Goal: Find specific page/section: Find specific page/section

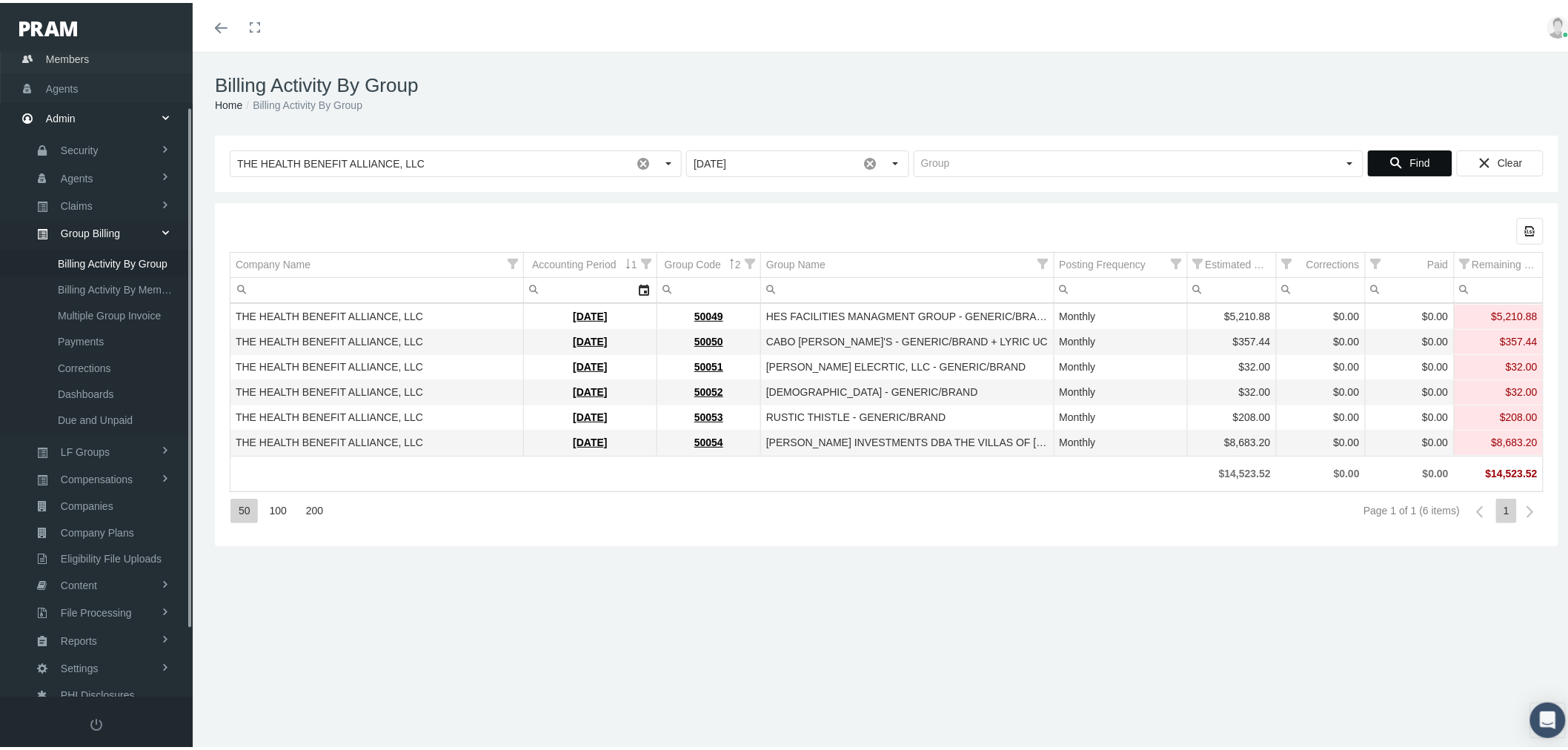
scroll to position [67, 0]
drag, startPoint x: 85, startPoint y: 167, endPoint x: 143, endPoint y: 175, distance: 58.5
click at [85, 167] on link "Agents" at bounding box center [97, 167] width 193 height 29
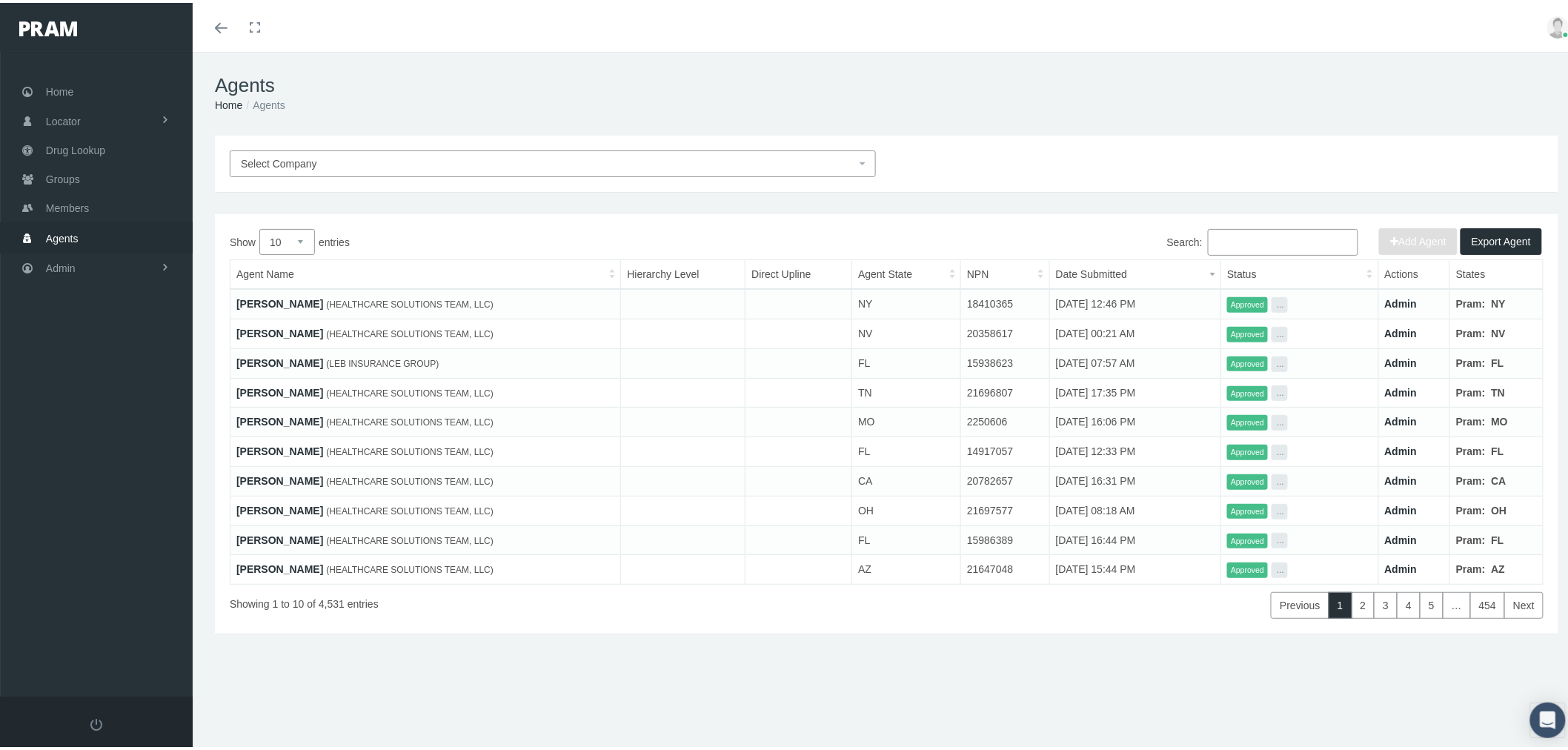
click at [263, 300] on link "ALINE NGUYEN" at bounding box center [279, 301] width 87 height 12
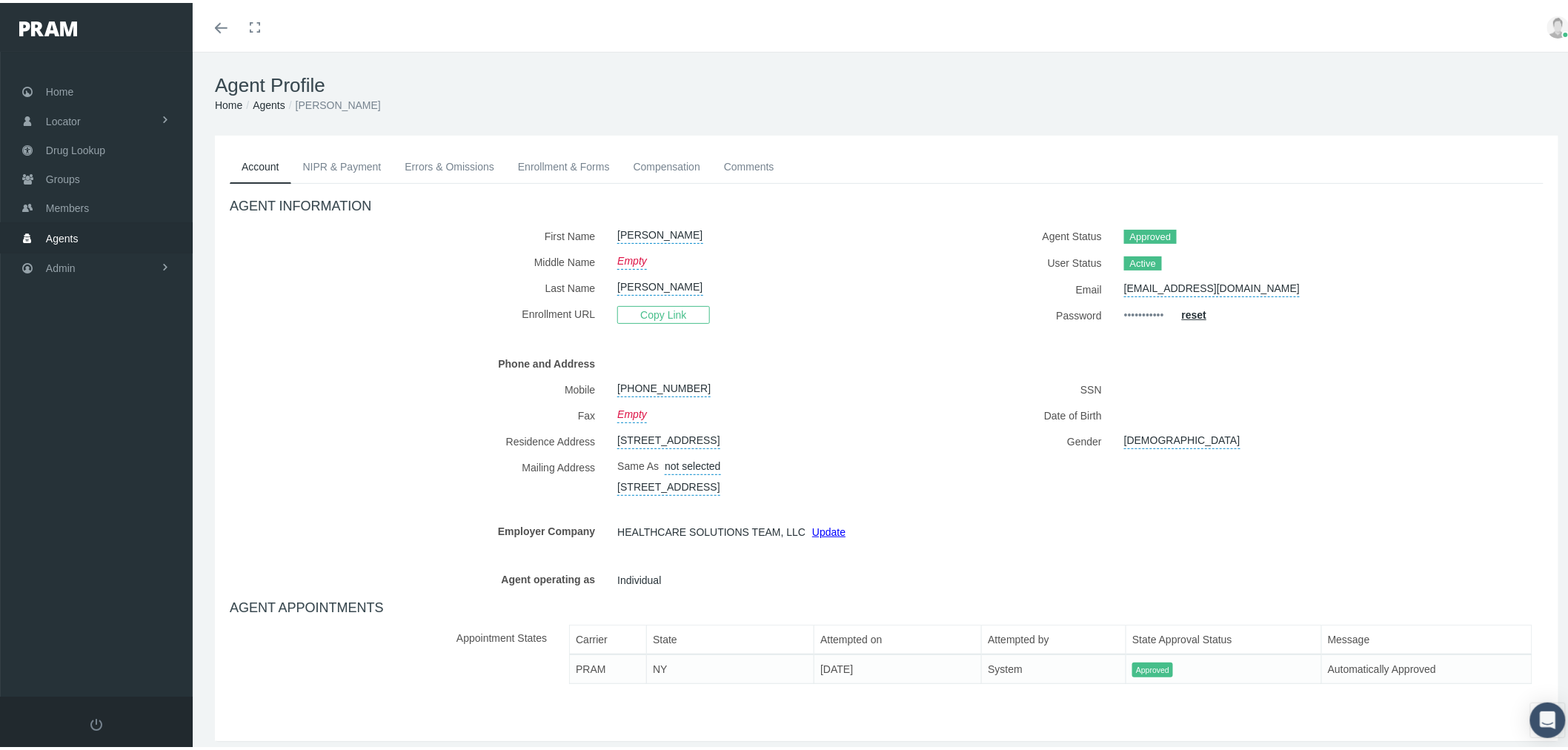
click at [581, 163] on link "Enrollment & Forms" at bounding box center [563, 163] width 115 height 33
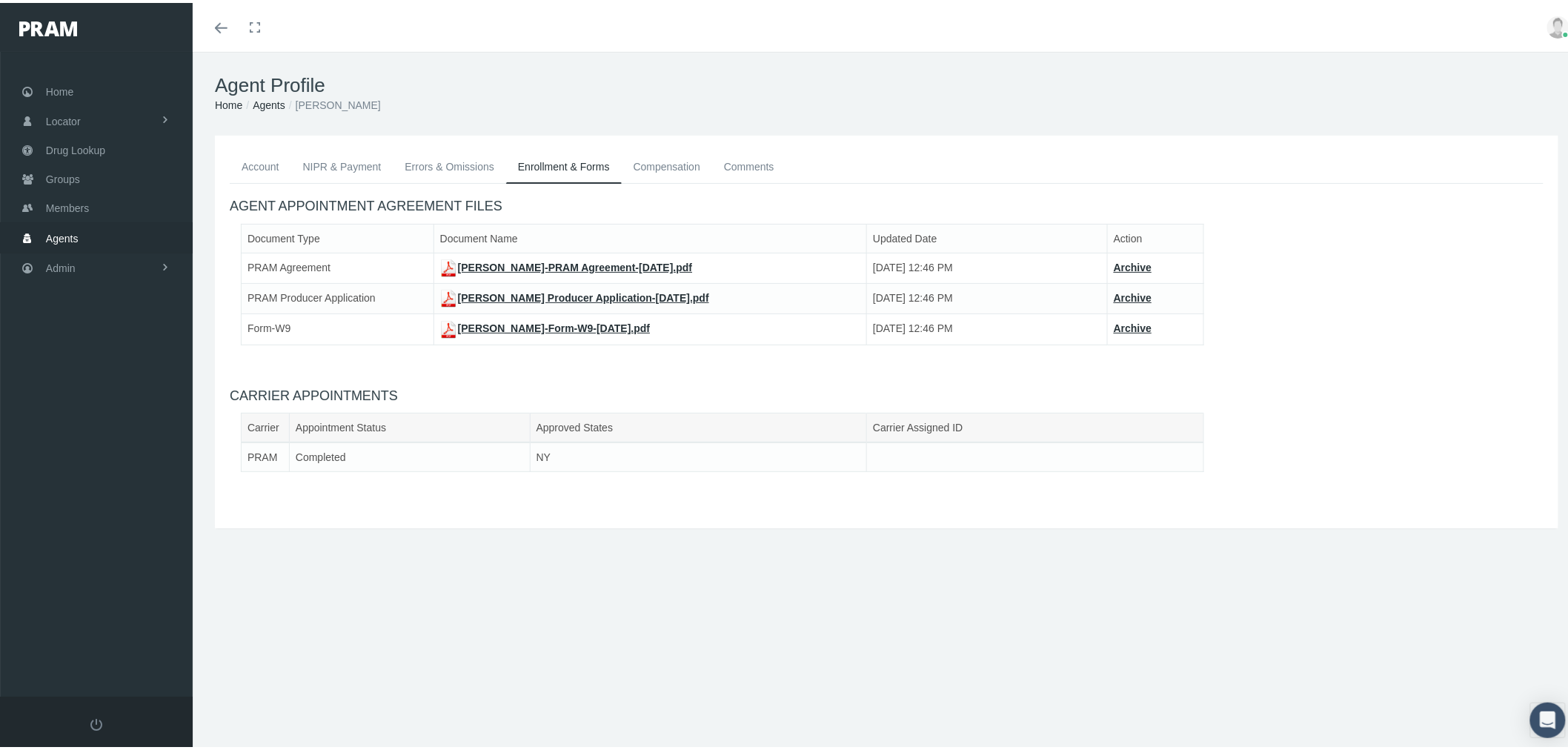
click at [510, 292] on link "ALINE NGUYEN-PRAM Producer Application-Sep 03, 2025.pdf" at bounding box center [575, 294] width 269 height 12
click at [524, 260] on link "ALINE NGUYEN-PRAM Agreement-Sep 03, 2025.pdf" at bounding box center [567, 264] width 253 height 12
click at [145, 270] on link "Admin" at bounding box center [97, 264] width 193 height 29
click at [117, 502] on span "Eligibility File Uploads" at bounding box center [112, 515] width 101 height 25
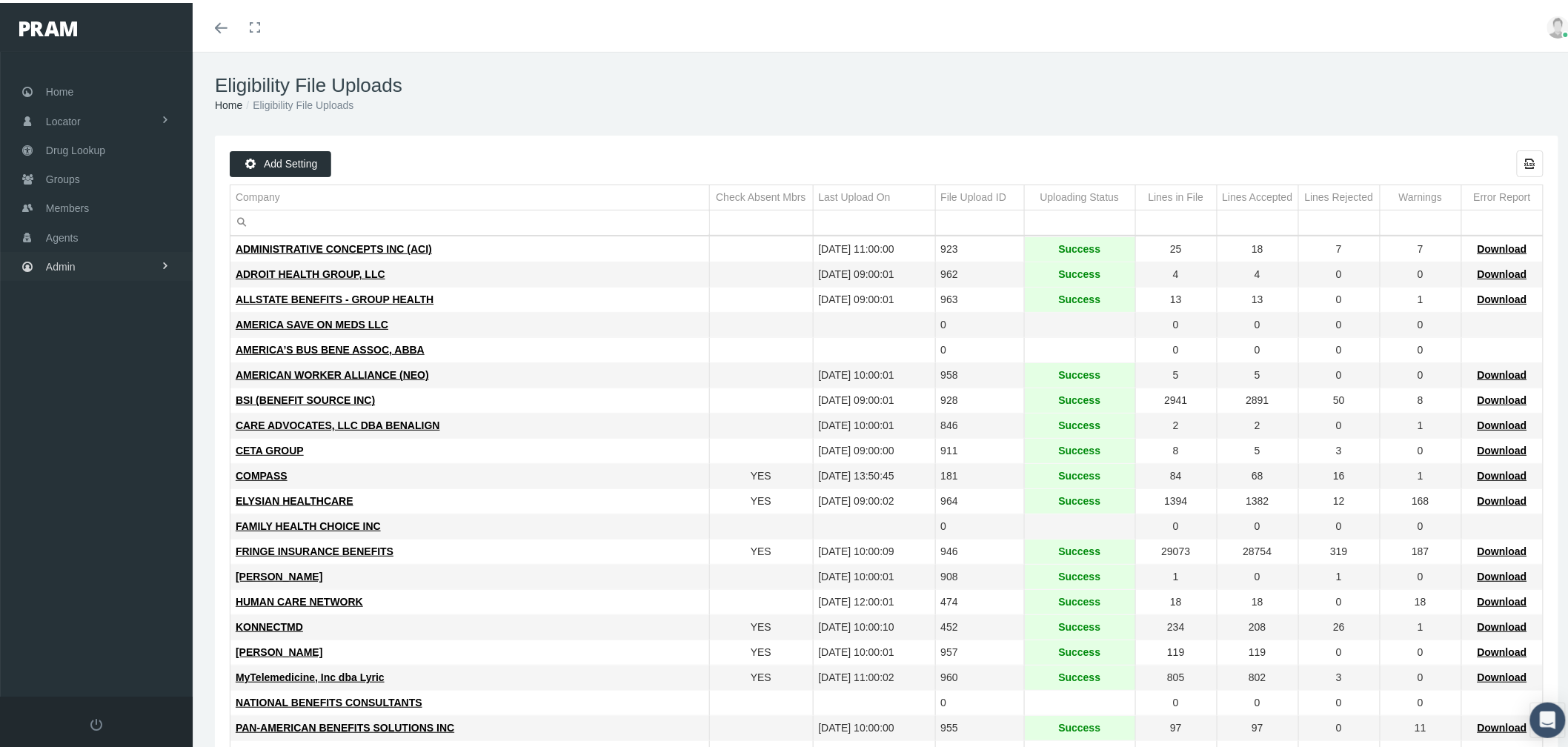
click at [84, 263] on link "Admin" at bounding box center [97, 263] width 193 height 29
click at [99, 367] on span "Group Billing" at bounding box center [90, 379] width 59 height 25
click at [101, 405] on span "Billing Activity By Group" at bounding box center [112, 409] width 110 height 25
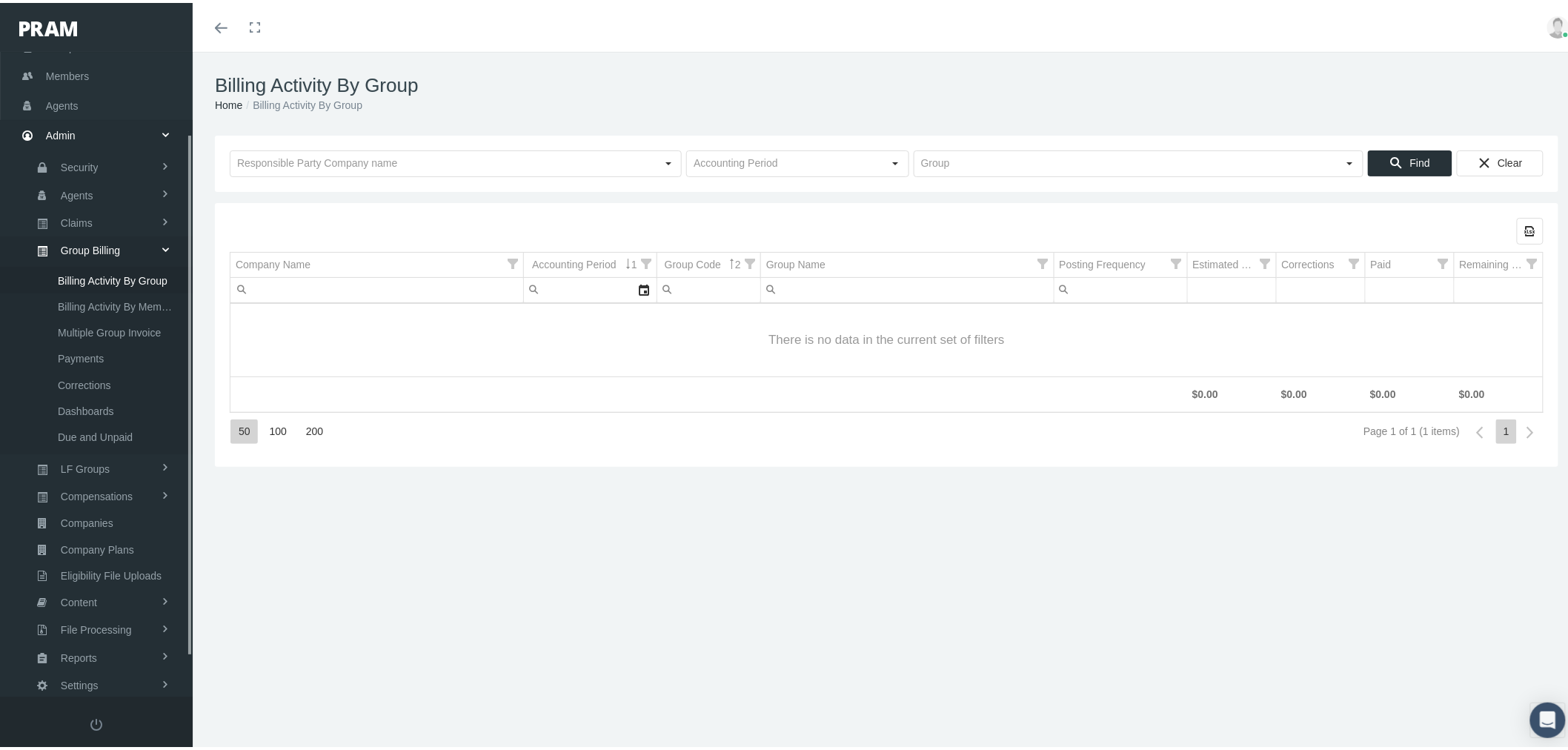
scroll to position [149, 0]
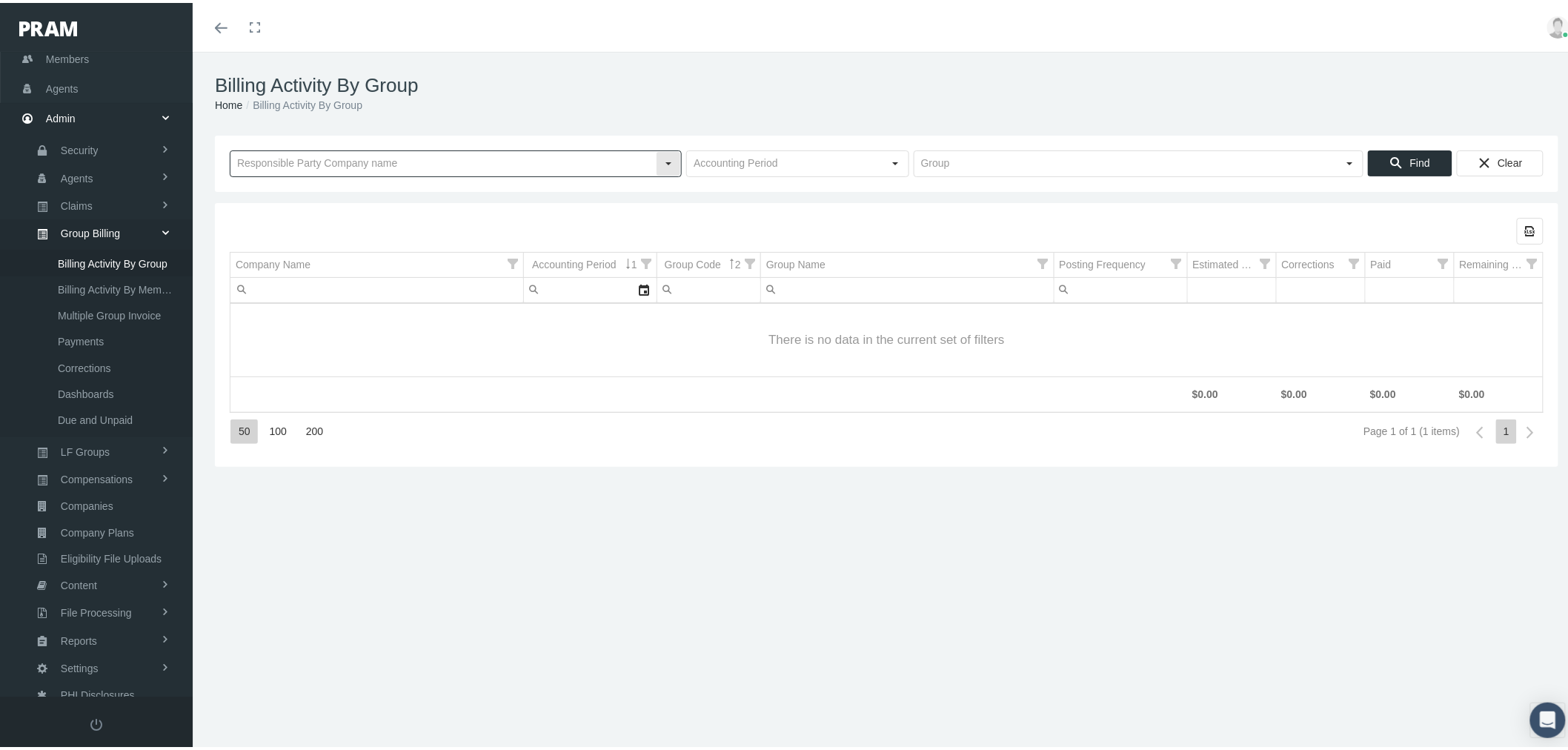
click at [411, 160] on input "text" at bounding box center [443, 160] width 426 height 25
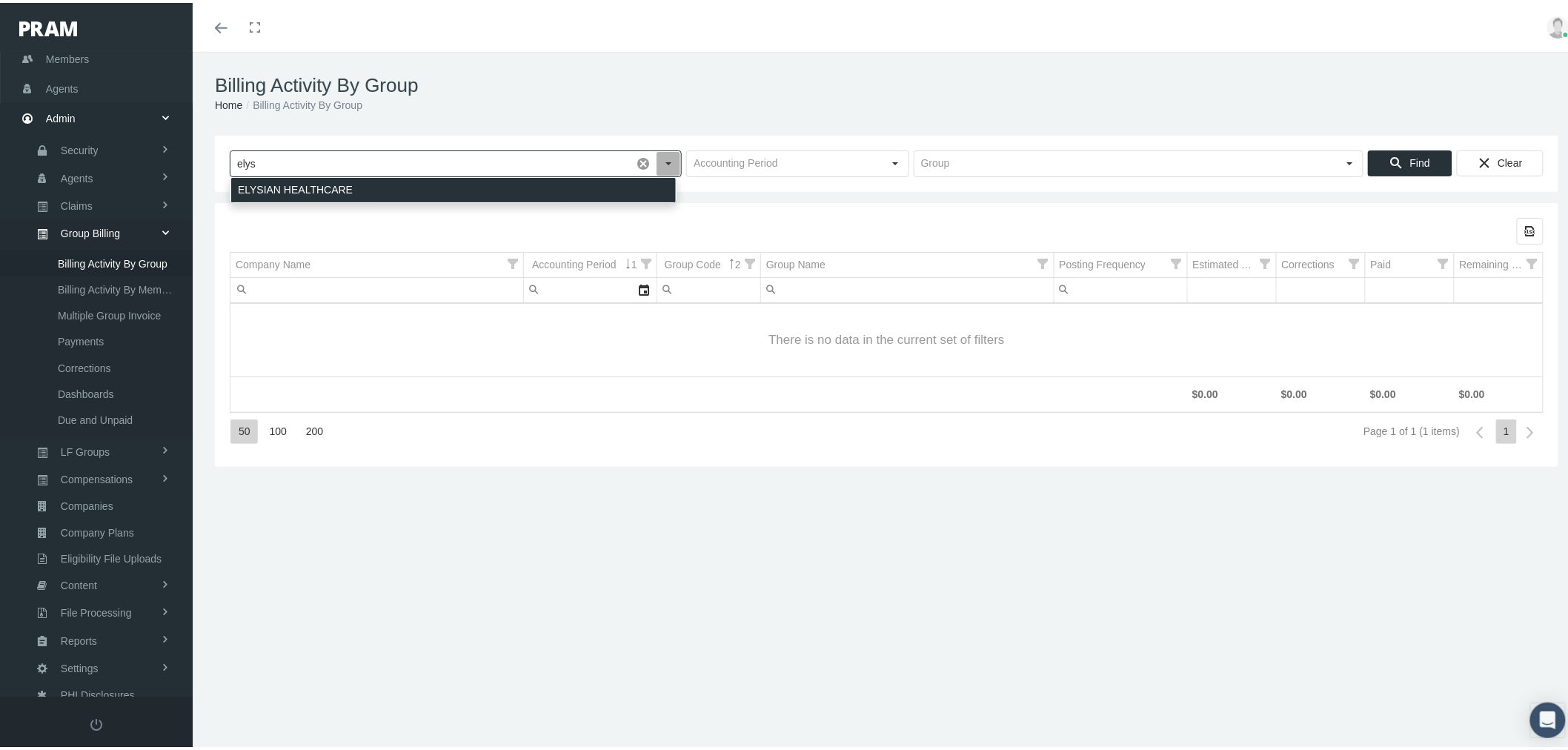
click at [420, 183] on div "ELYSIAN HEALTHCARE" at bounding box center [454, 188] width 444 height 24
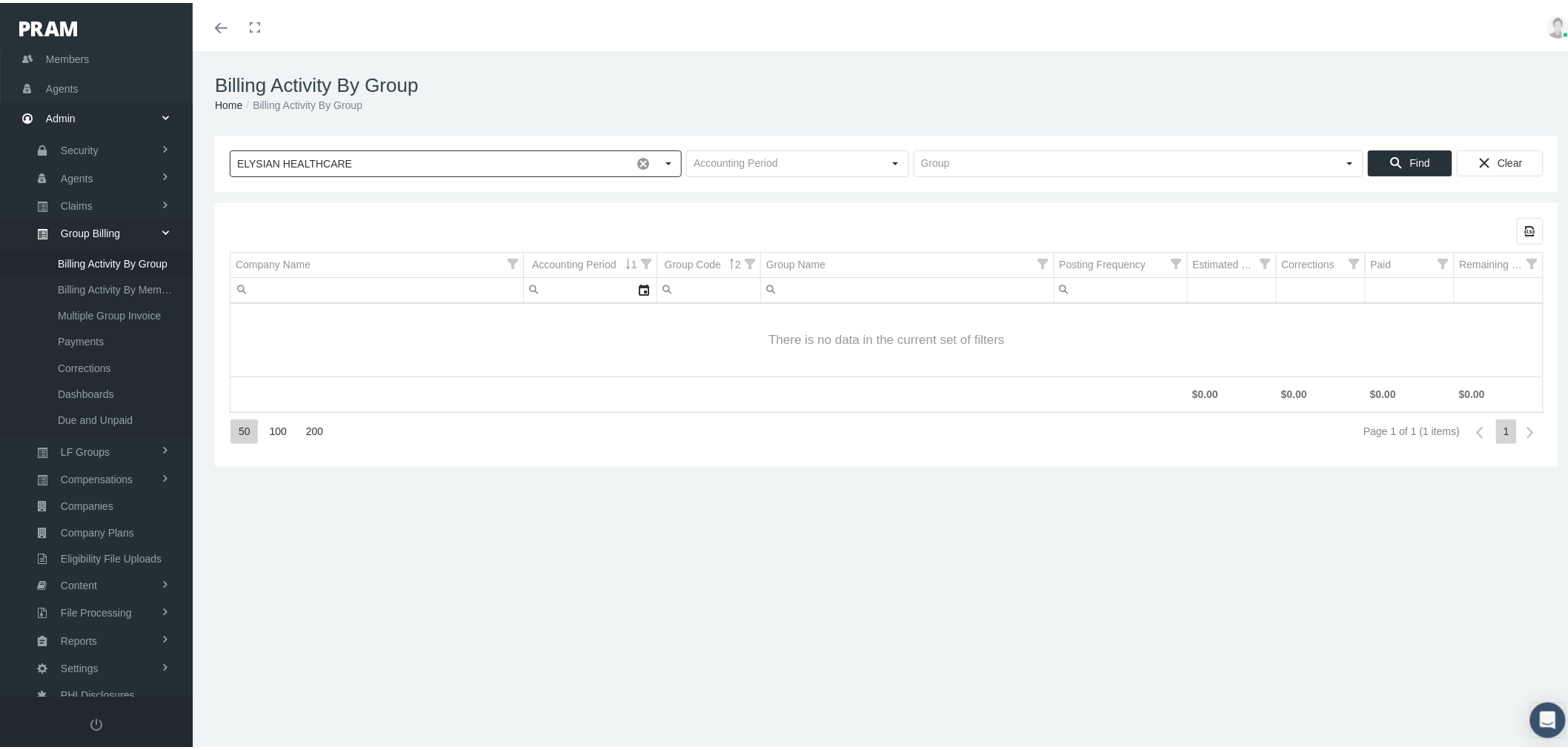
type input "ELYSIAN HEALTHCARE"
click at [1411, 157] on span "Find" at bounding box center [1420, 159] width 20 height 12
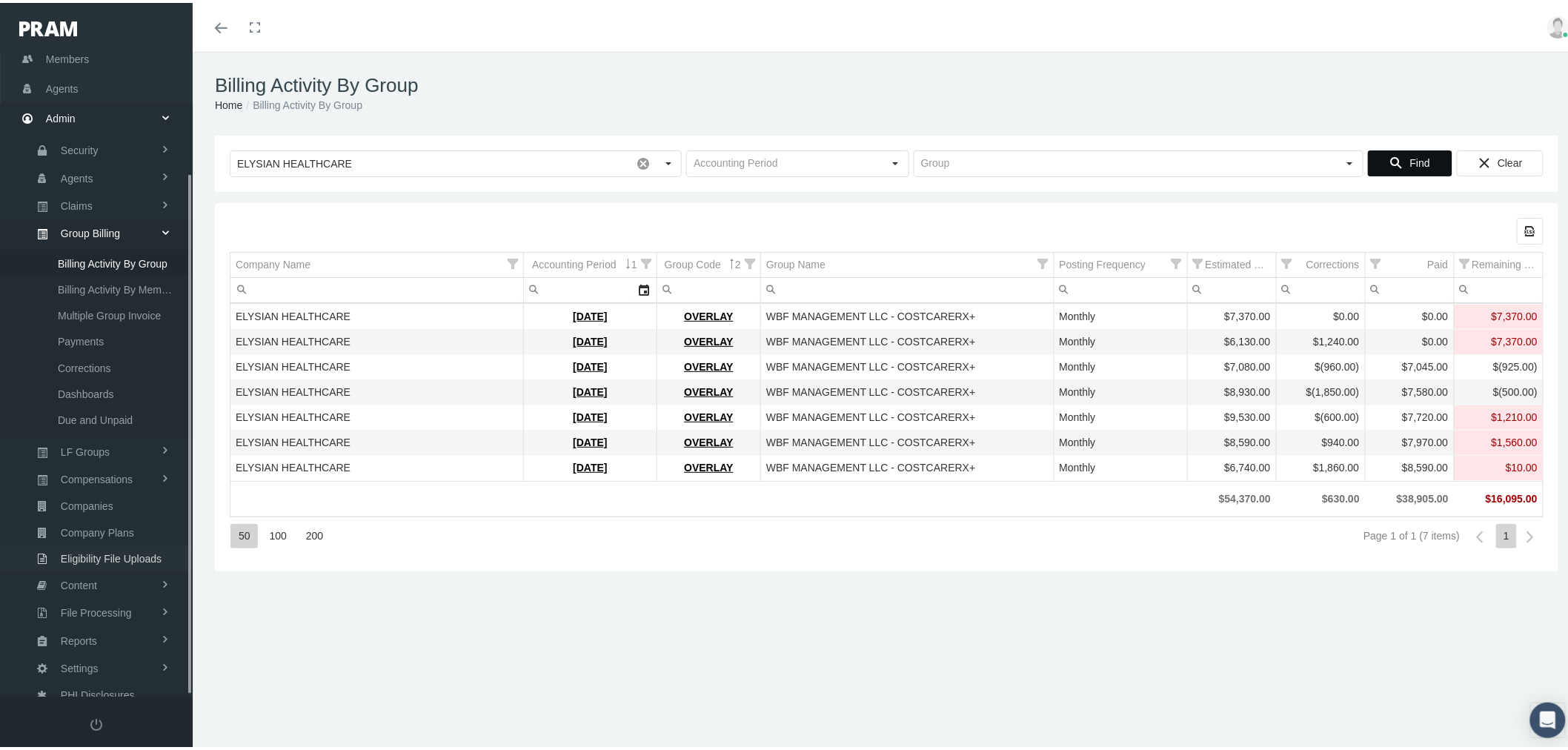
click at [107, 544] on span "Eligibility File Uploads" at bounding box center [112, 556] width 101 height 25
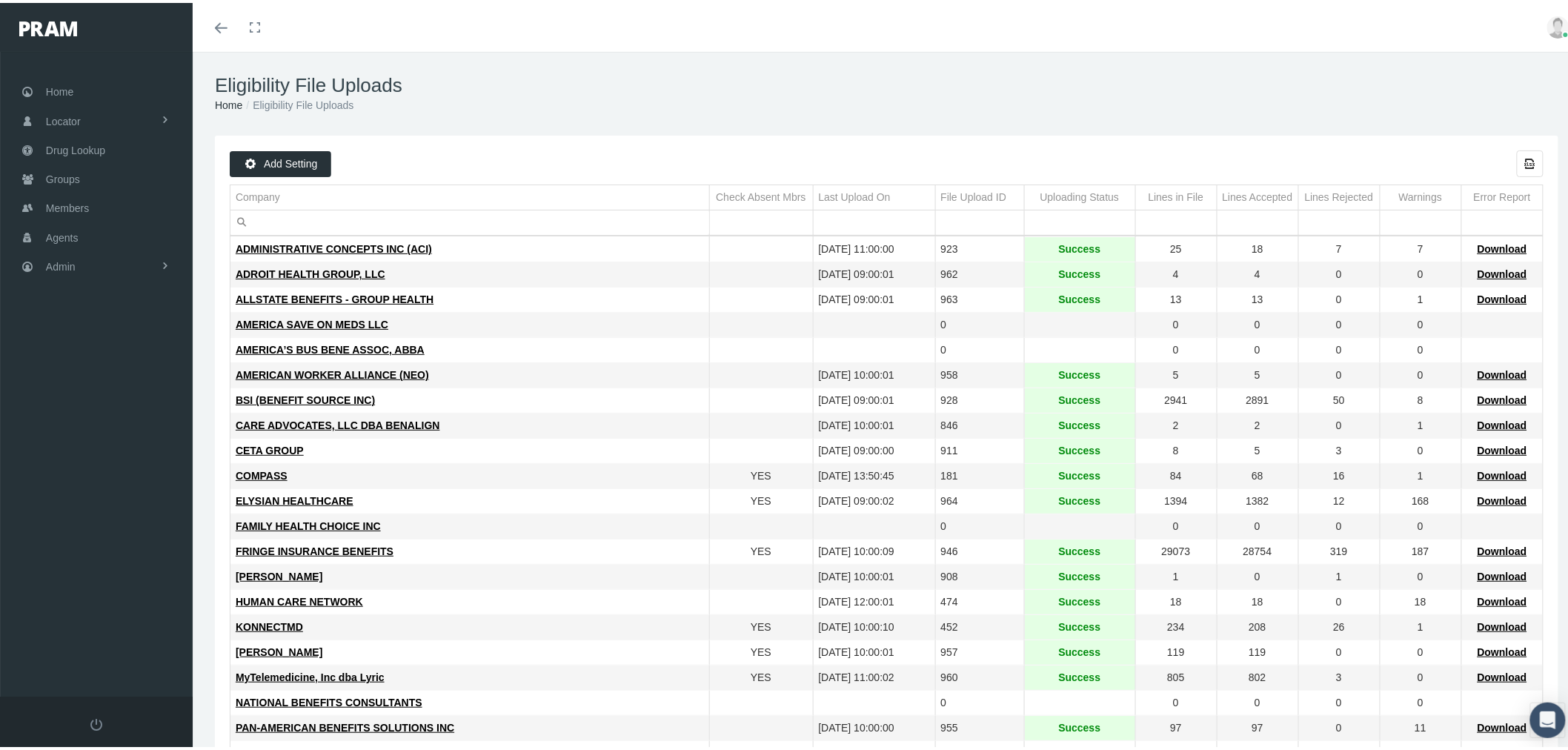
click at [475, 222] on input "Filter cell" at bounding box center [470, 219] width 479 height 24
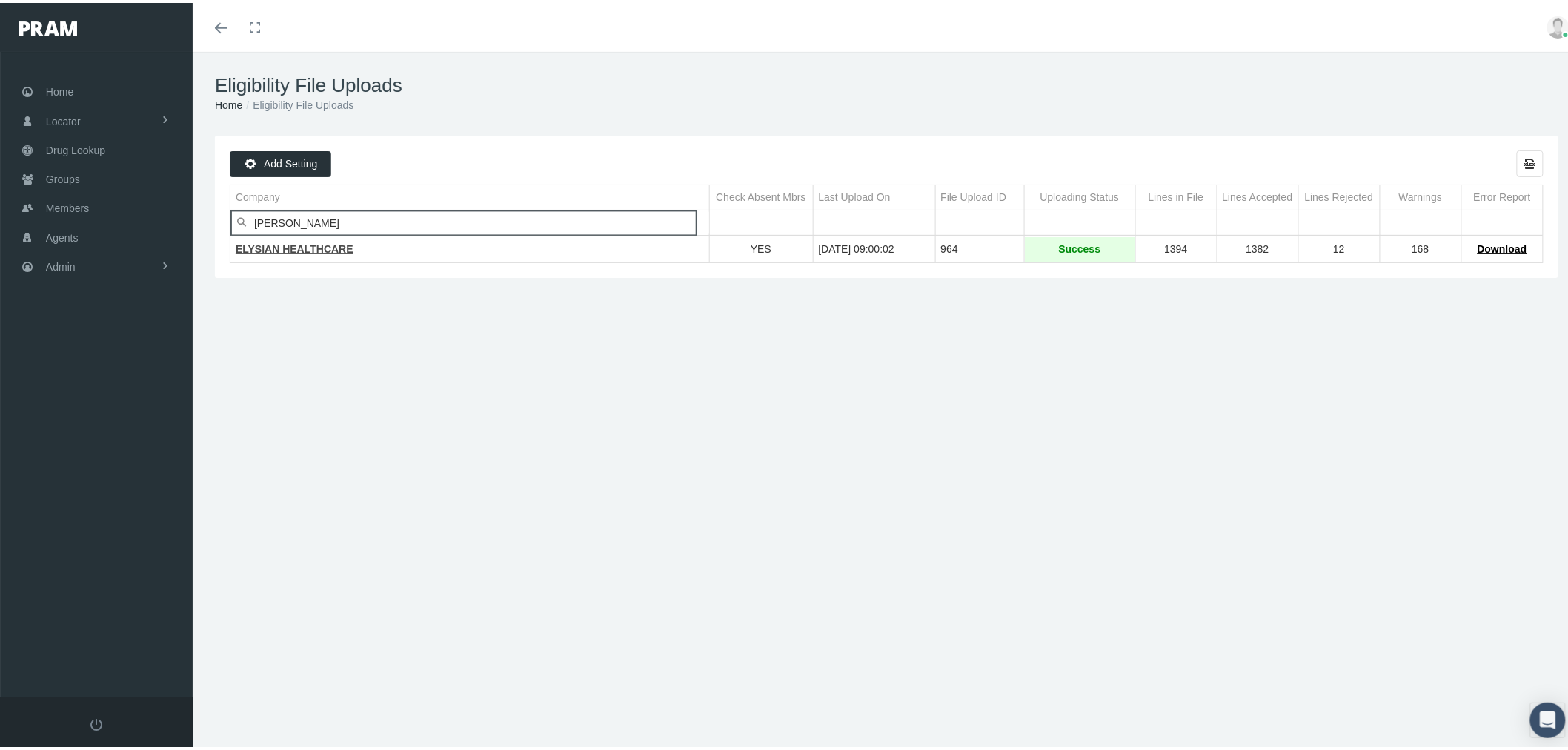
type input "[PERSON_NAME]"
click at [322, 249] on span "ELYSIAN HEALTHCARE" at bounding box center [294, 246] width 118 height 12
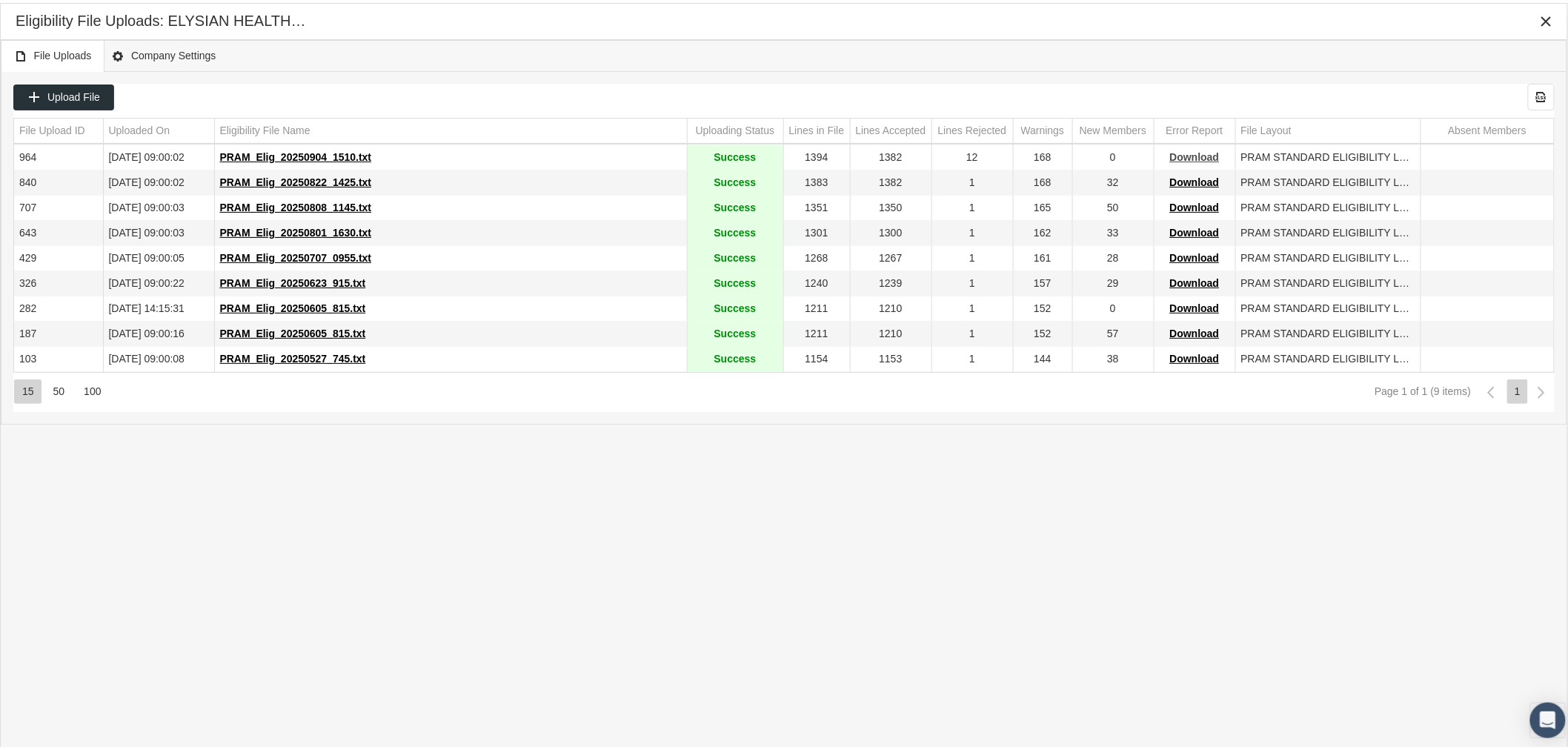
click at [1183, 156] on span "Download" at bounding box center [1194, 154] width 50 height 12
click at [328, 154] on span "PRAM_Elig_20250904_1510.txt" at bounding box center [296, 154] width 152 height 12
click at [1542, 15] on icon "Close" at bounding box center [1546, 19] width 13 height 13
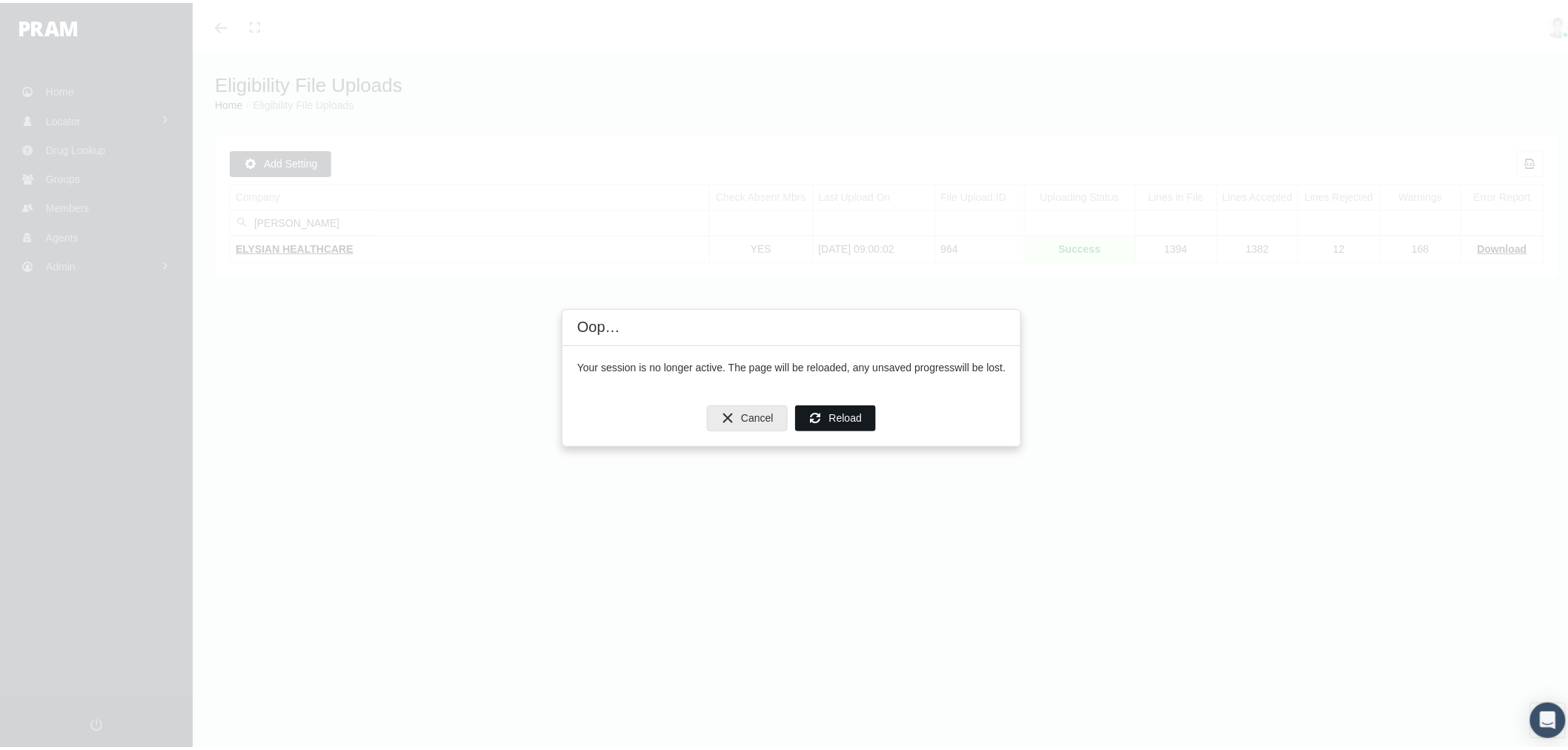
click at [841, 412] on span "Reload" at bounding box center [845, 414] width 33 height 12
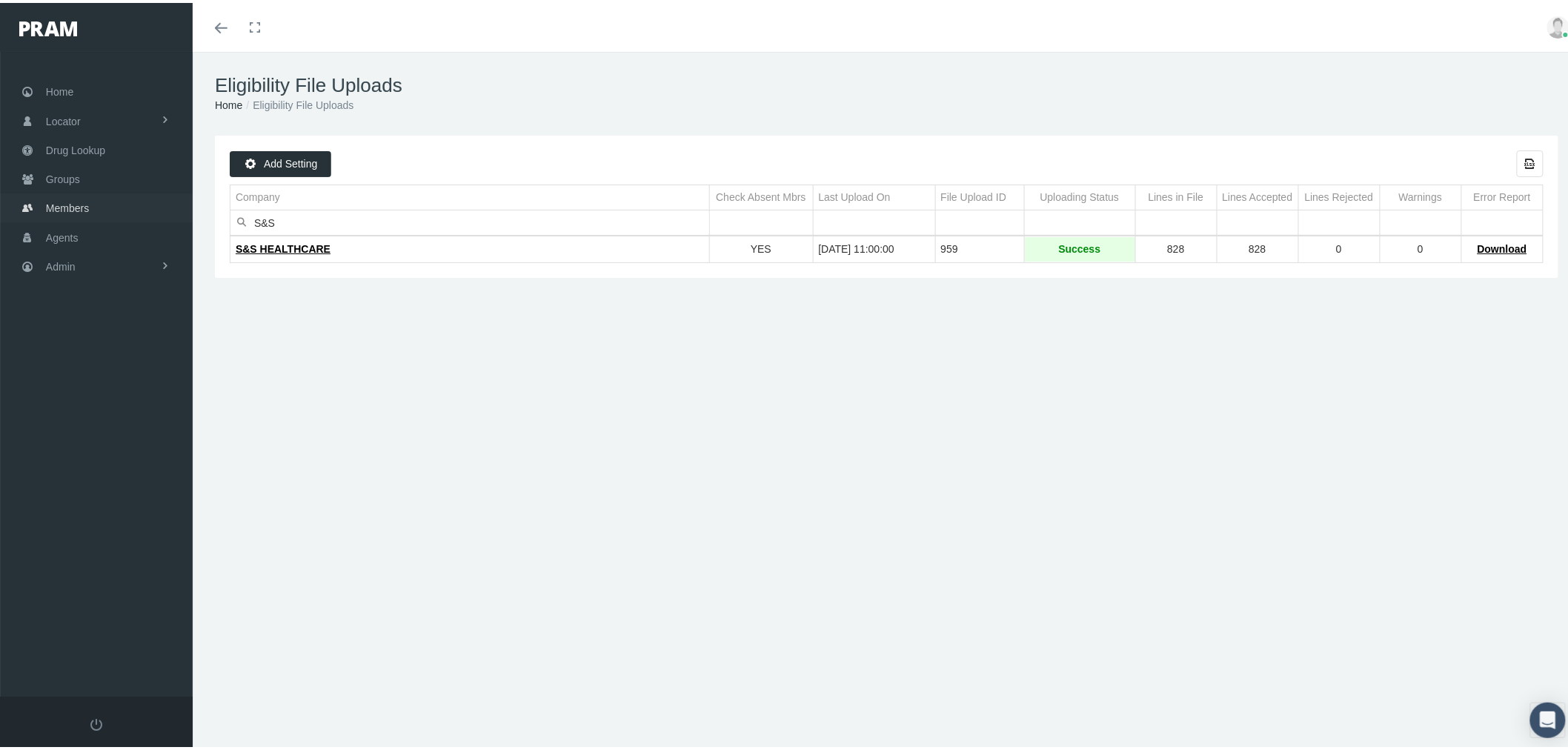
click at [76, 205] on span "Members" at bounding box center [67, 205] width 43 height 28
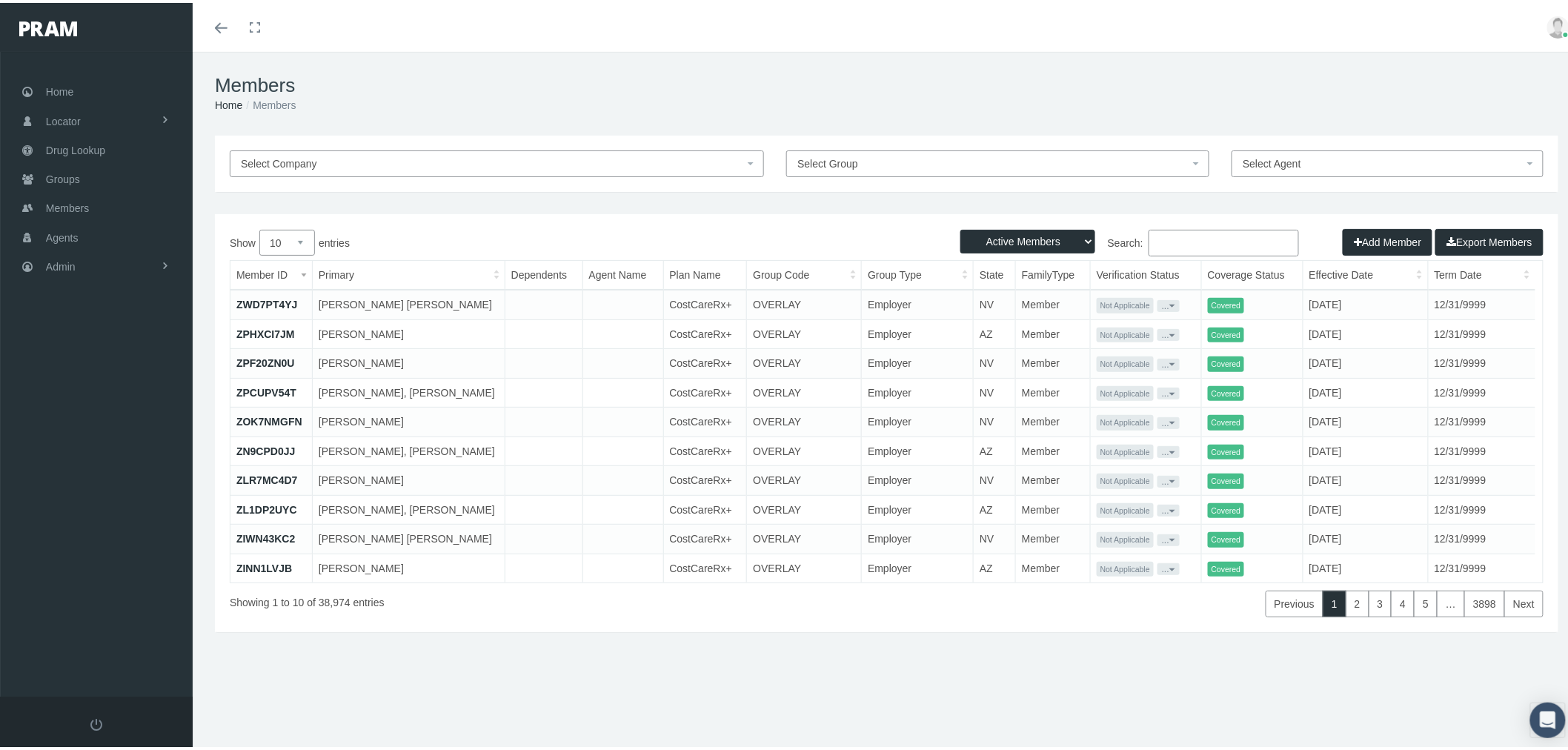
click at [1198, 237] on input "Search:" at bounding box center [1224, 240] width 151 height 26
paste input "0ZKO1JKZJ"
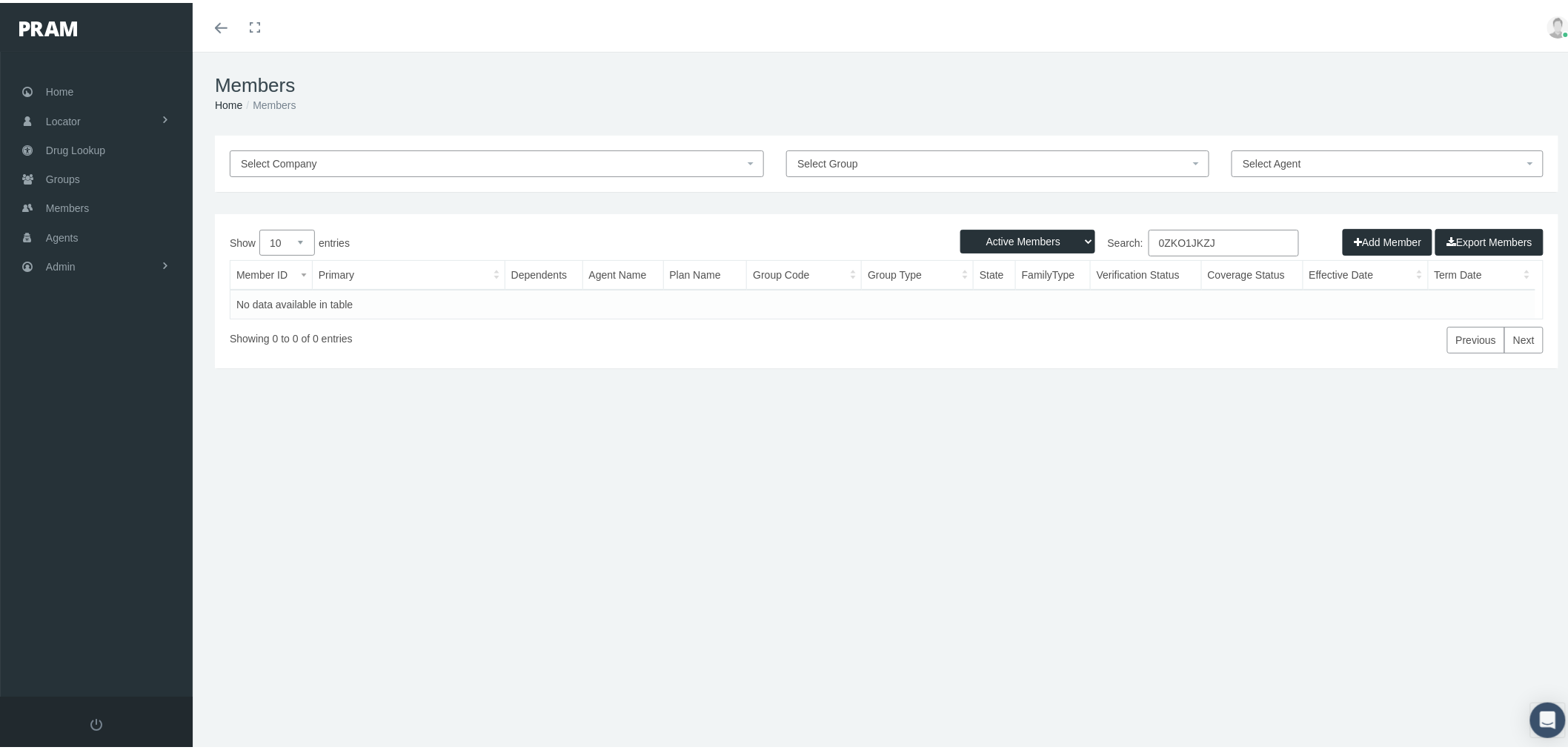
type input "0ZKO1JKZJ"
drag, startPoint x: 1054, startPoint y: 240, endPoint x: 1054, endPoint y: 248, distance: 8.0
click at [1054, 240] on select "Active Members Terminated Members Active & Terminated" at bounding box center [1028, 238] width 135 height 23
select select "2"
click at [961, 227] on select "Active Members Terminated Members Active & Terminated" at bounding box center [1028, 238] width 135 height 23
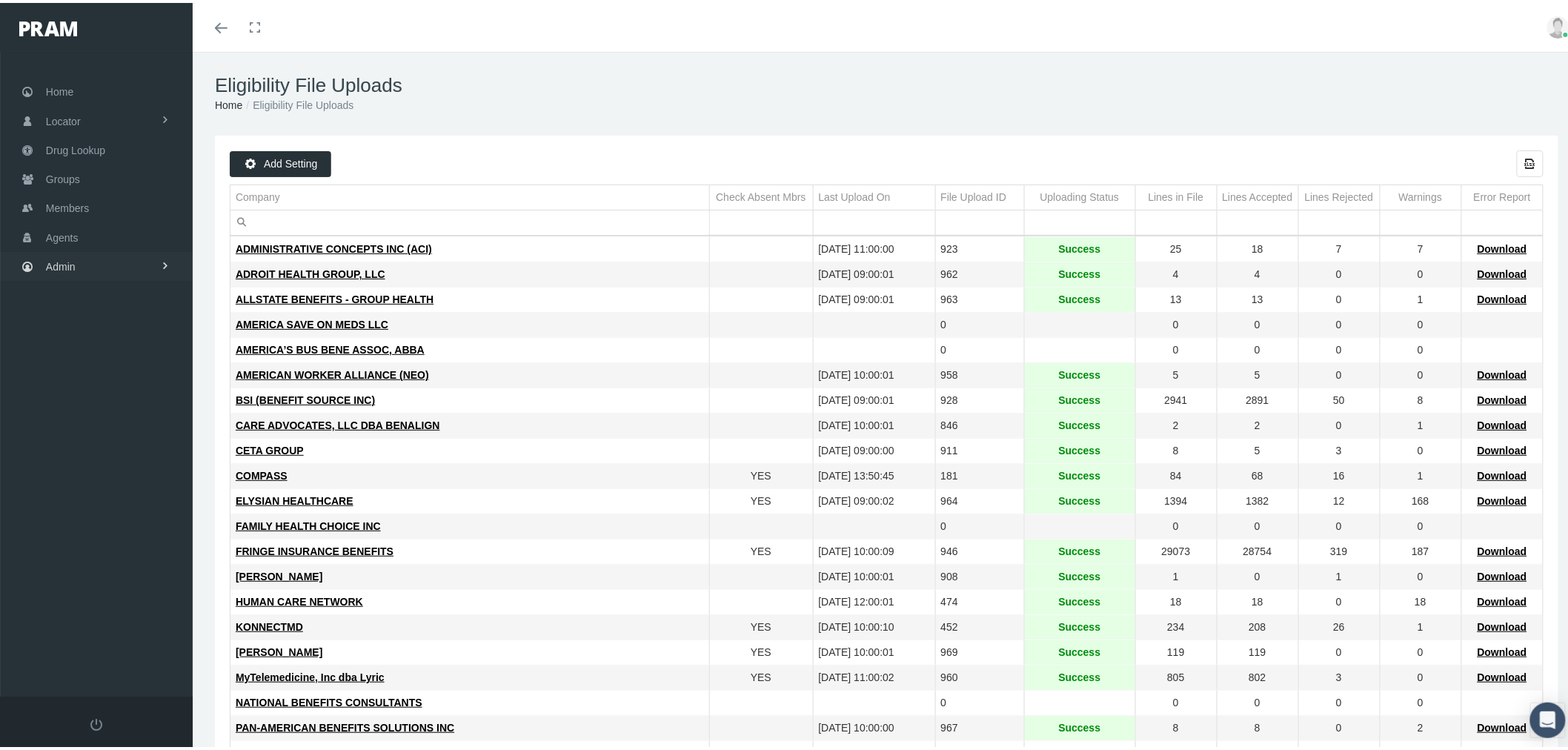
click at [99, 249] on link "Admin" at bounding box center [97, 263] width 193 height 29
click at [127, 458] on link "Companies" at bounding box center [97, 461] width 193 height 26
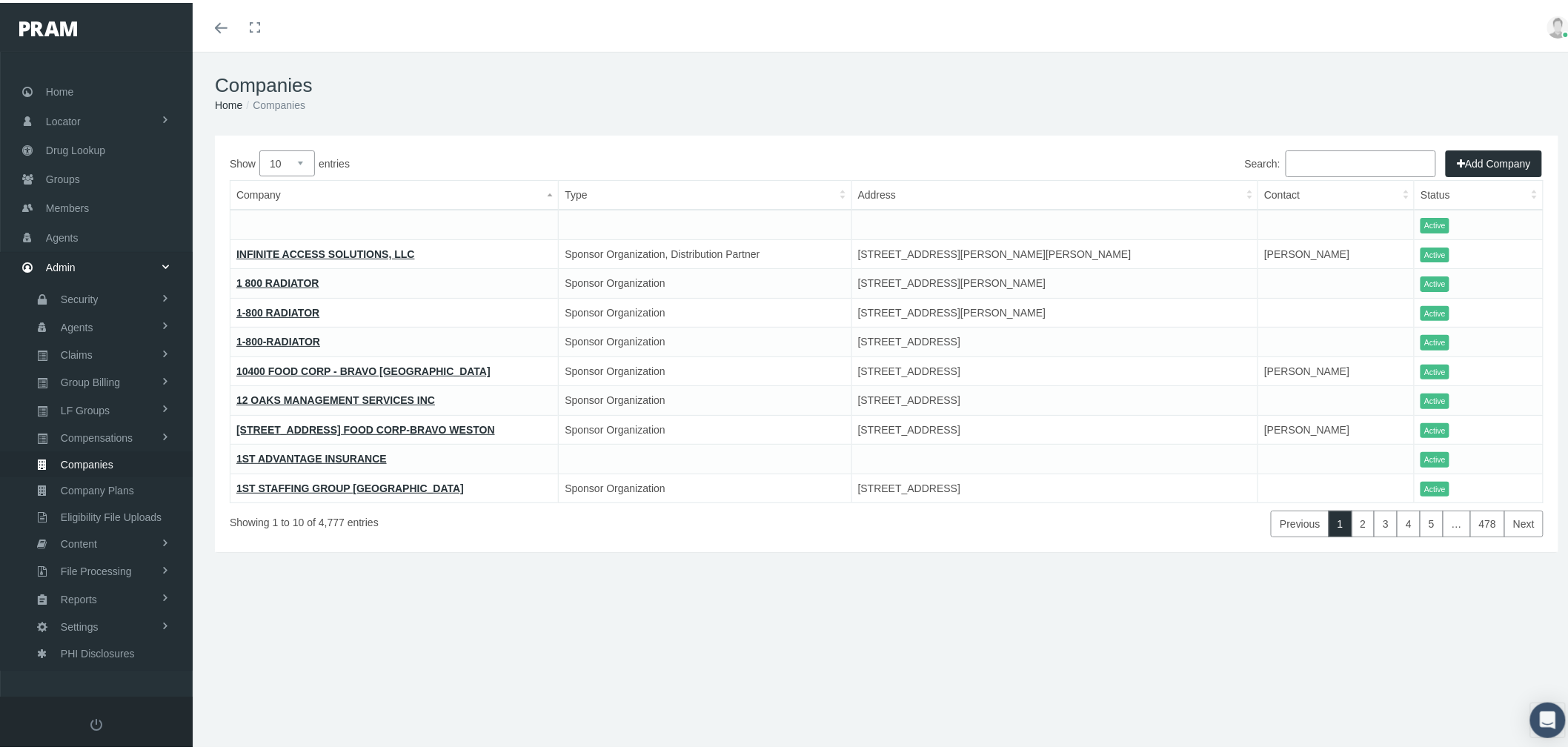
click at [1318, 161] on input "Search:" at bounding box center [1361, 160] width 151 height 26
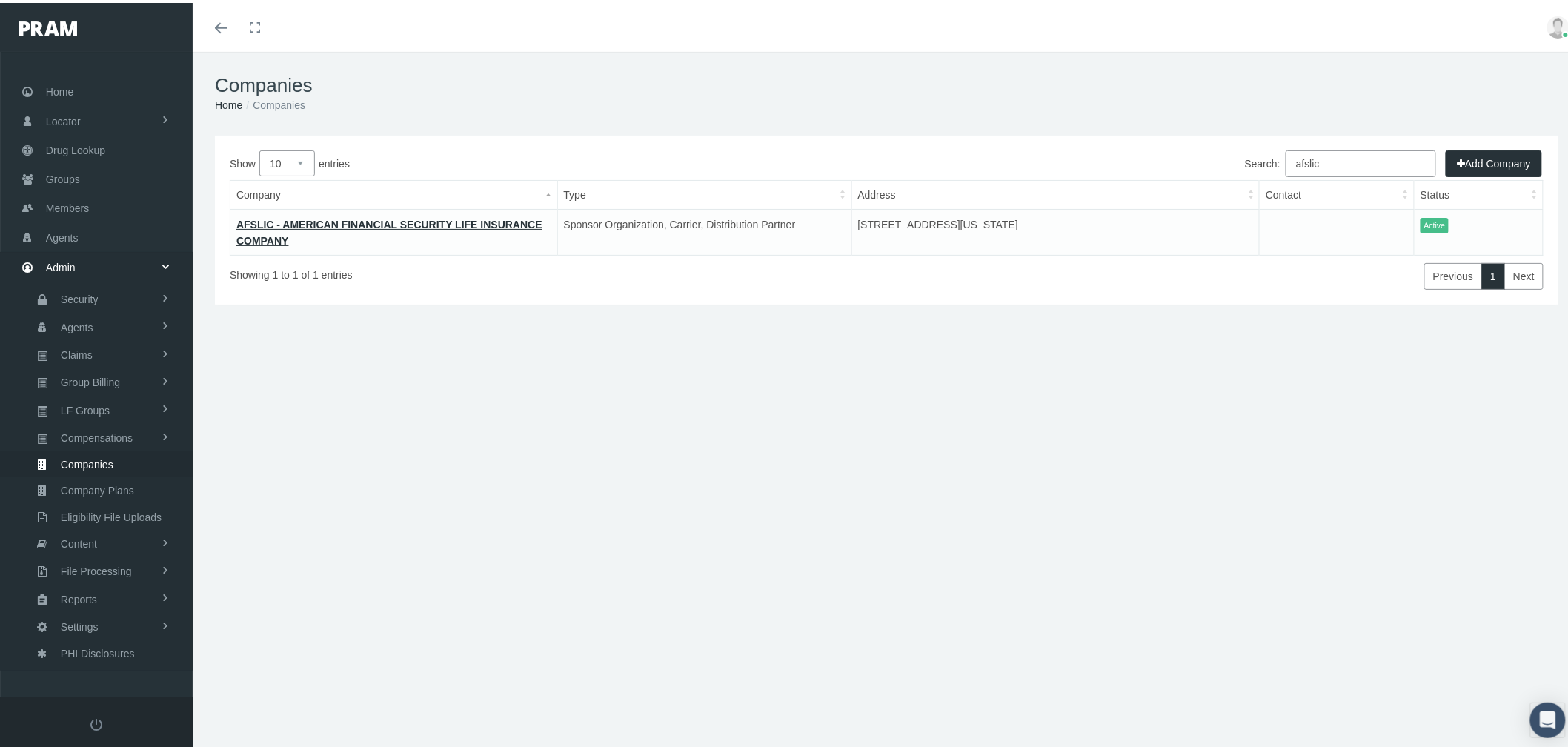
drag, startPoint x: 1330, startPoint y: 151, endPoint x: 1267, endPoint y: 152, distance: 63.0
click at [1267, 152] on label "Search: afslic" at bounding box center [1340, 160] width 191 height 26
type input "pmaic"
drag, startPoint x: 129, startPoint y: 504, endPoint x: 163, endPoint y: 487, distance: 38.0
click at [129, 504] on span "Eligibility File Uploads" at bounding box center [112, 514] width 101 height 25
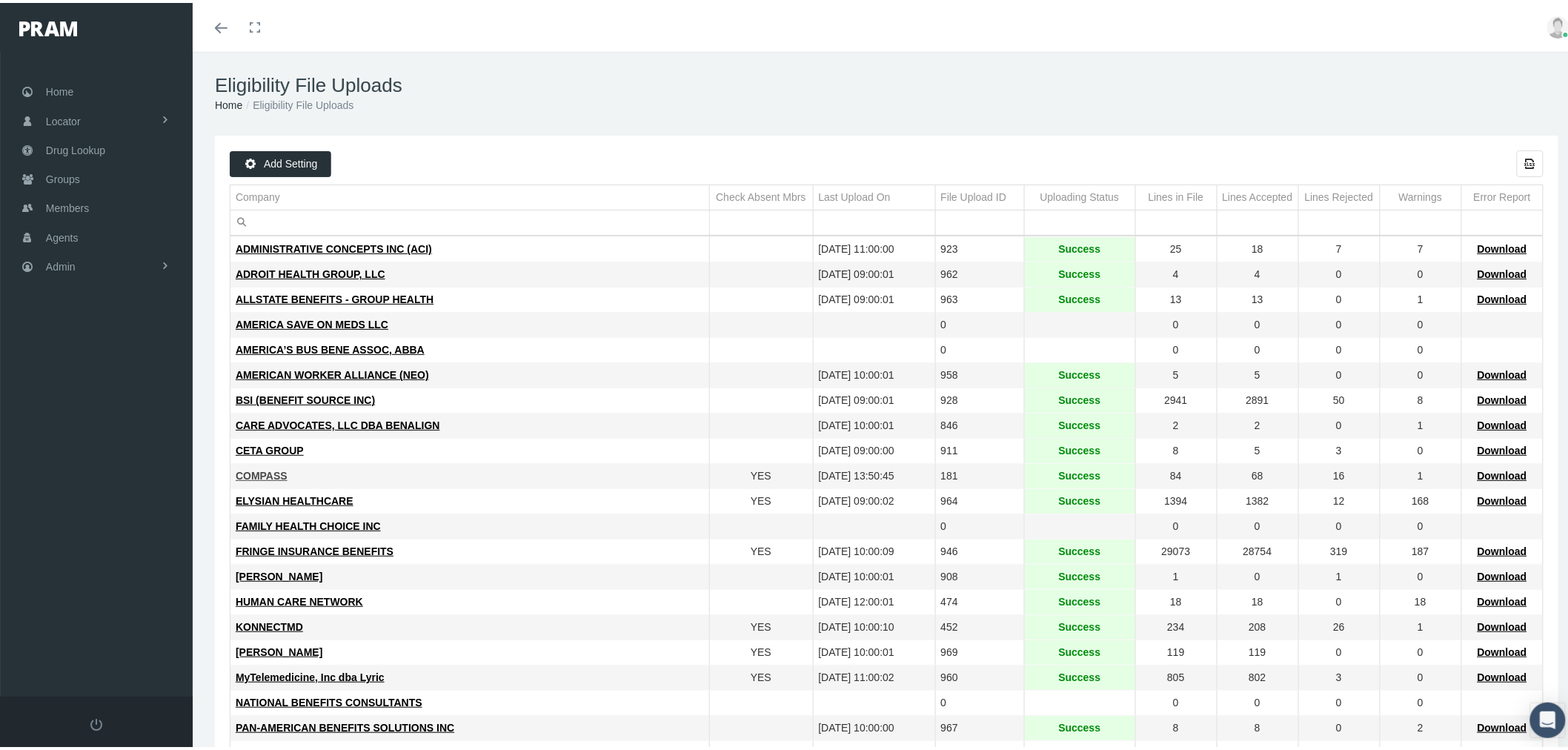
click at [271, 474] on span "COMPASS" at bounding box center [261, 472] width 52 height 12
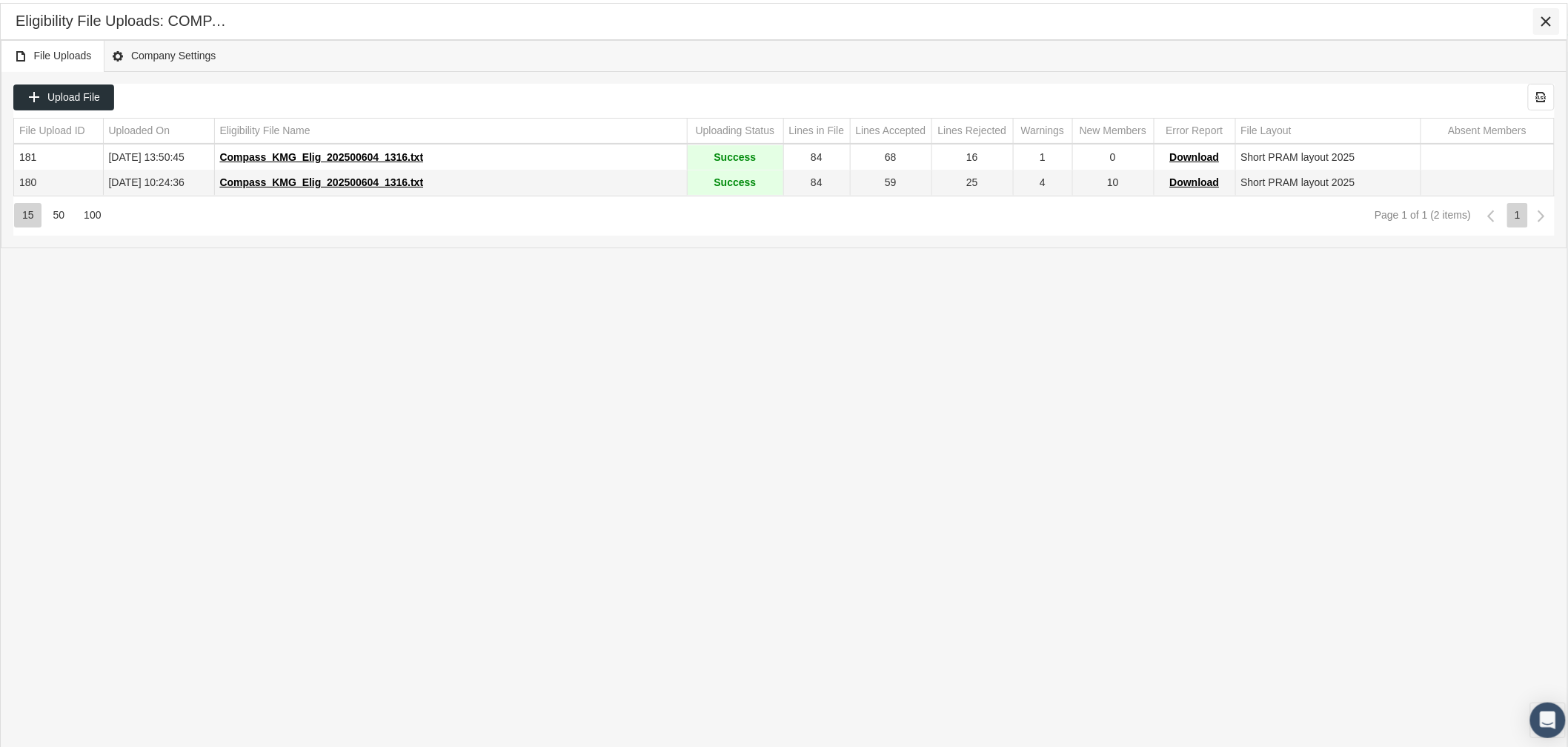
click at [1545, 16] on icon "Close" at bounding box center [1546, 19] width 13 height 13
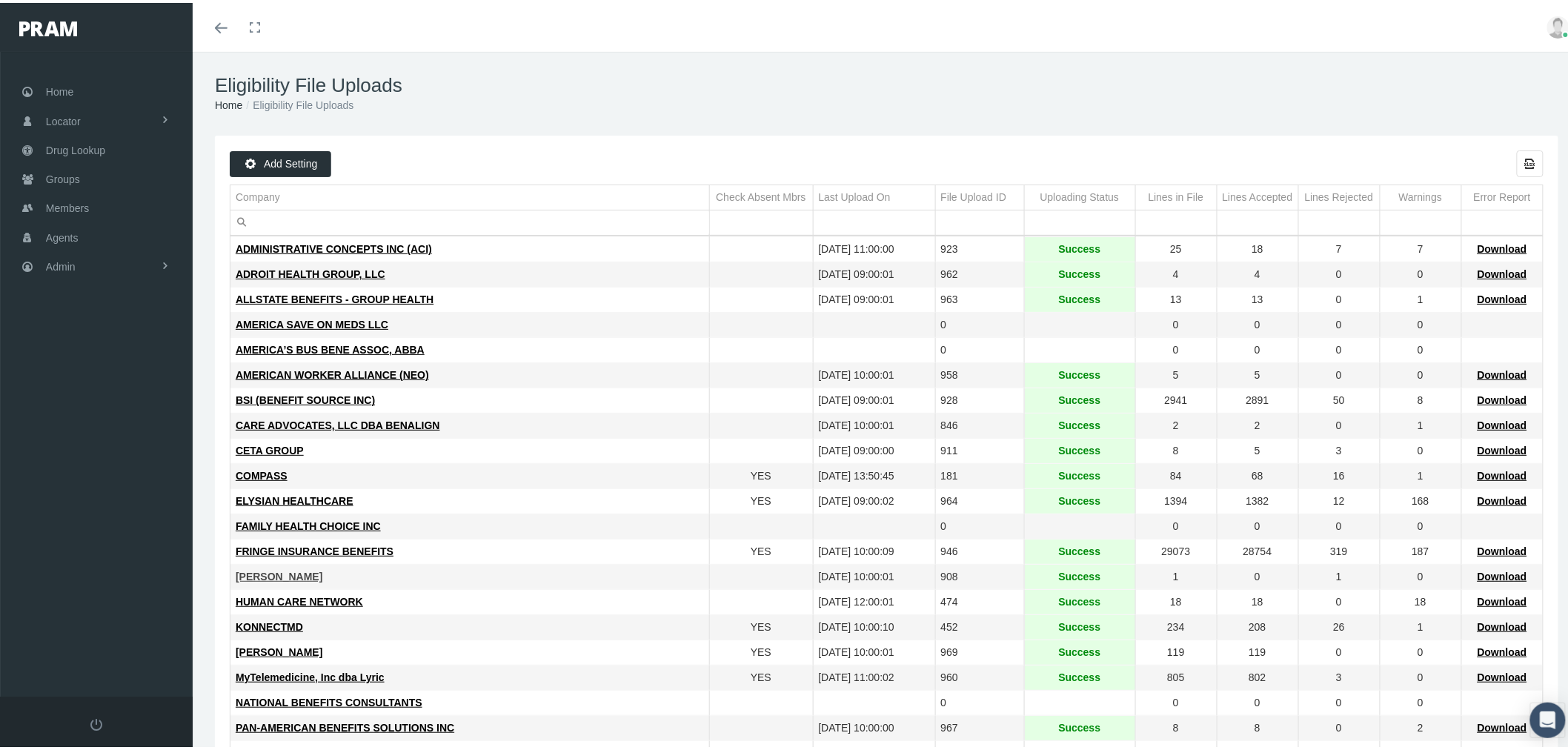
click at [280, 574] on span "GALLAGHER" at bounding box center [278, 574] width 87 height 12
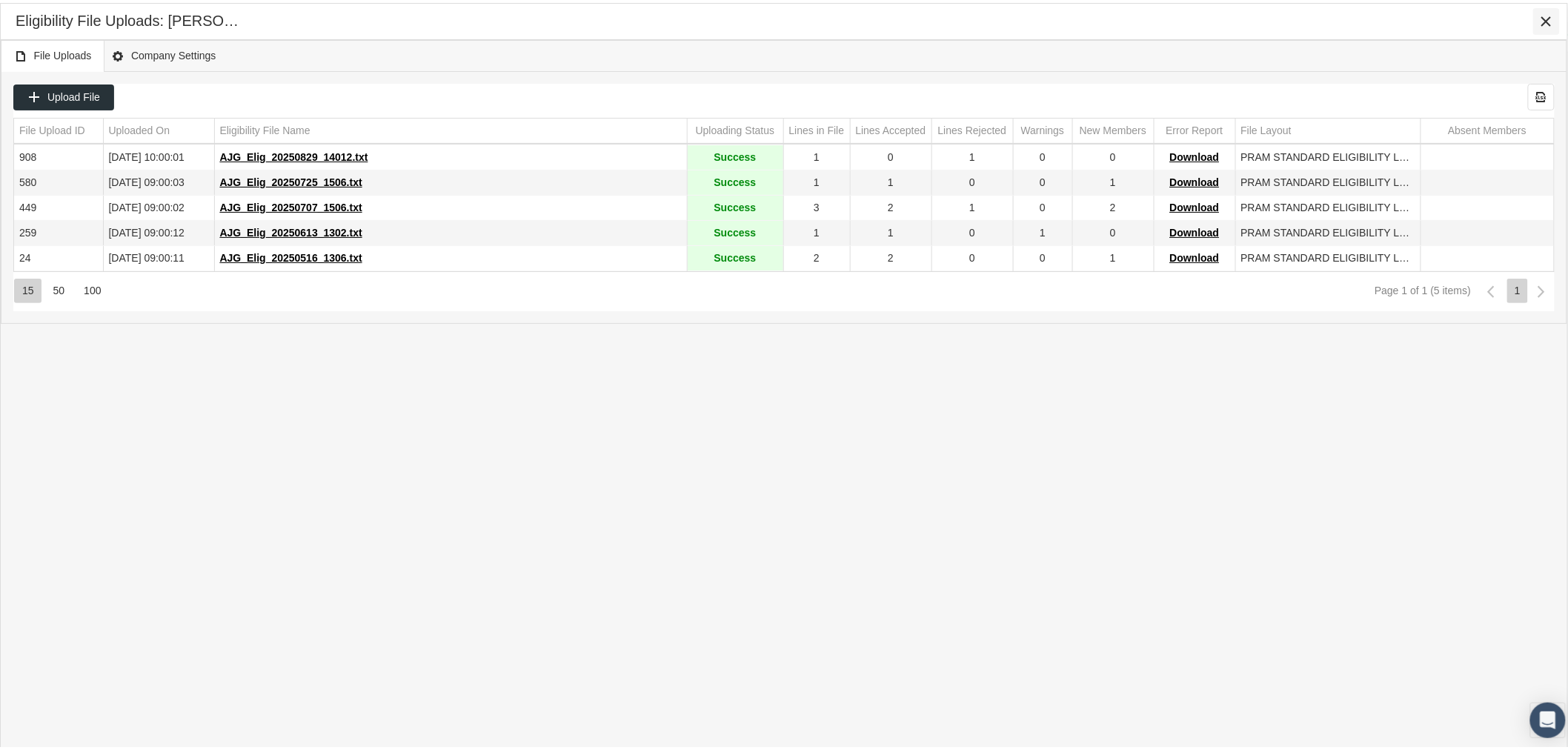
click at [1552, 23] on icon "Close" at bounding box center [1546, 19] width 13 height 13
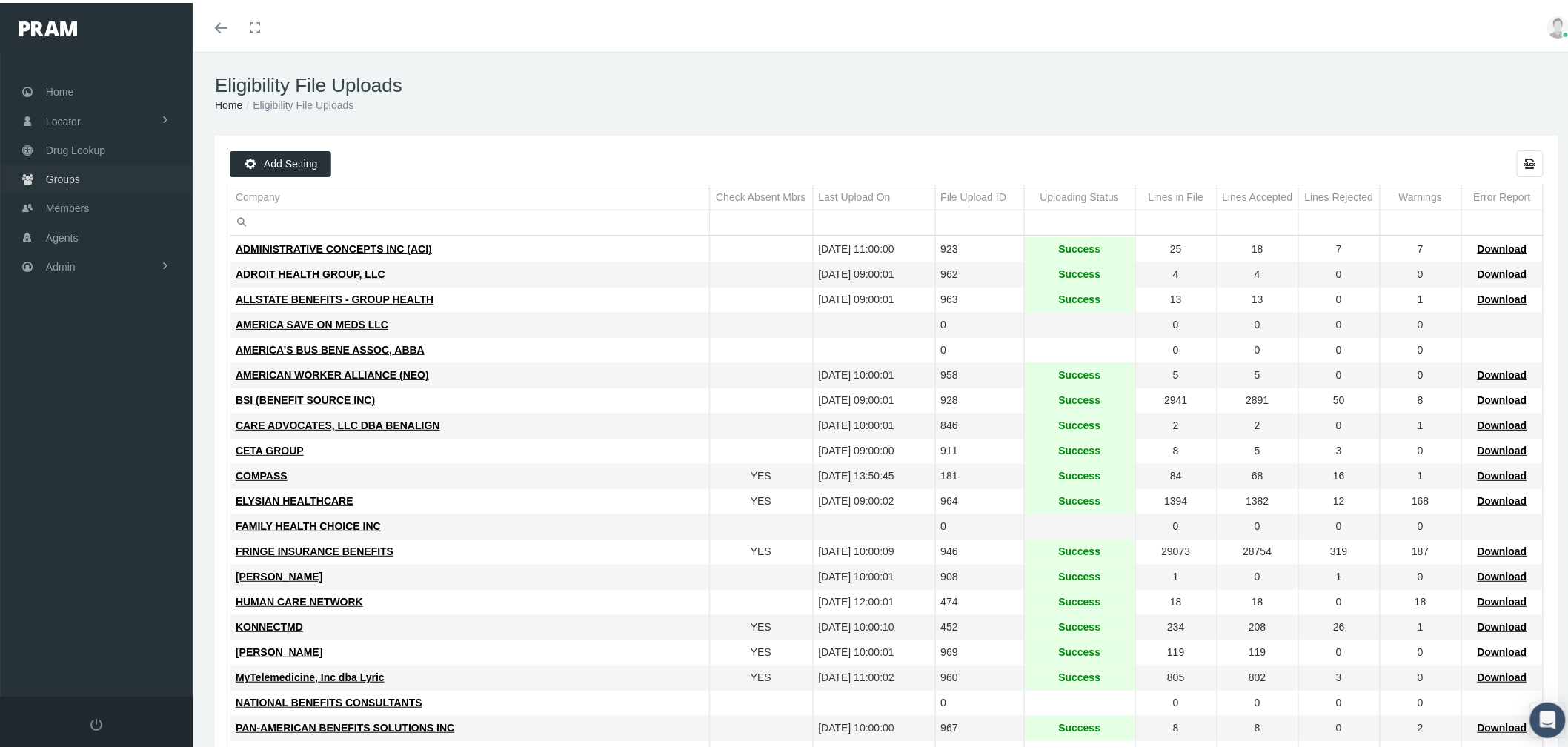
click at [82, 172] on link "Groups" at bounding box center [97, 175] width 193 height 29
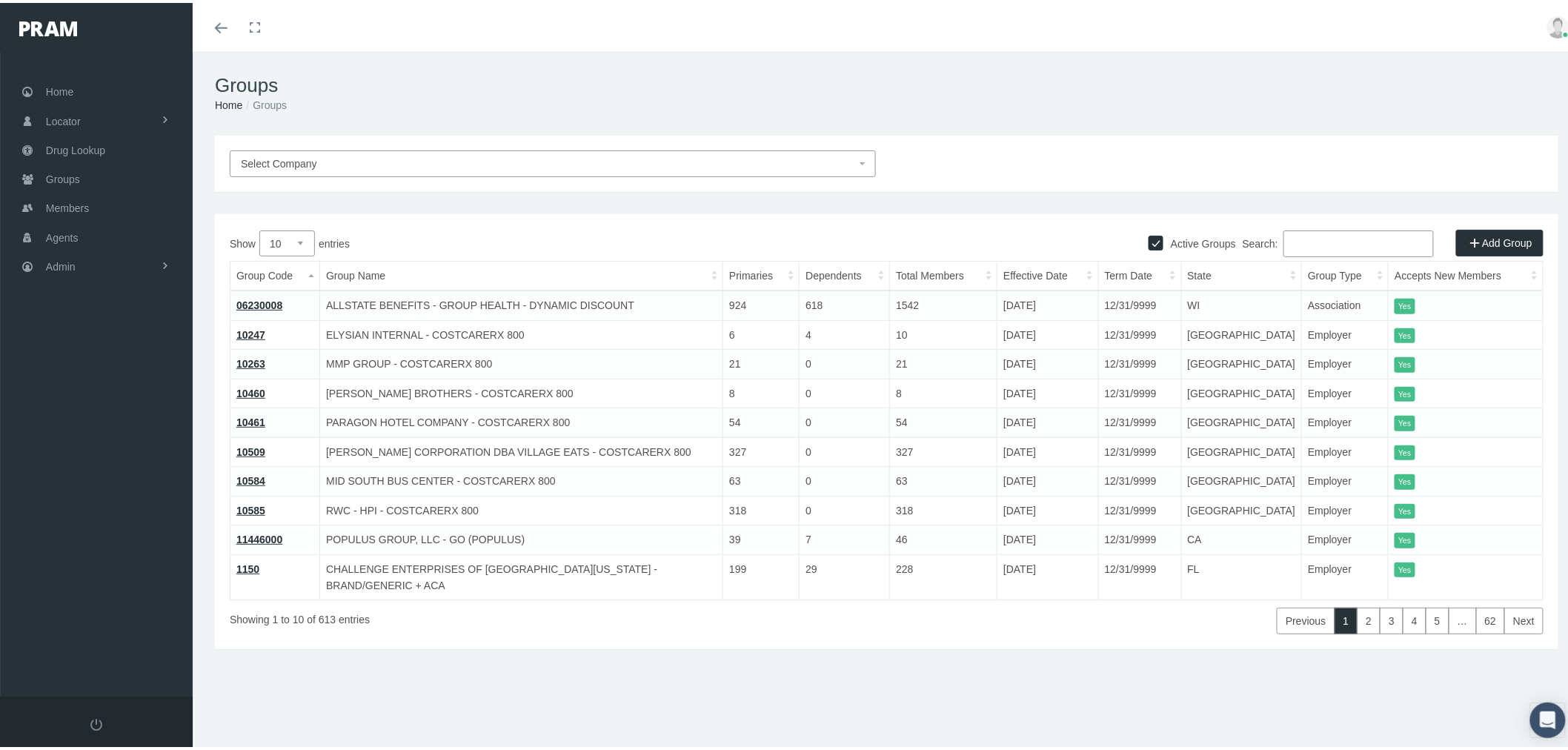
click at [1316, 248] on input "Search:" at bounding box center [1358, 241] width 151 height 26
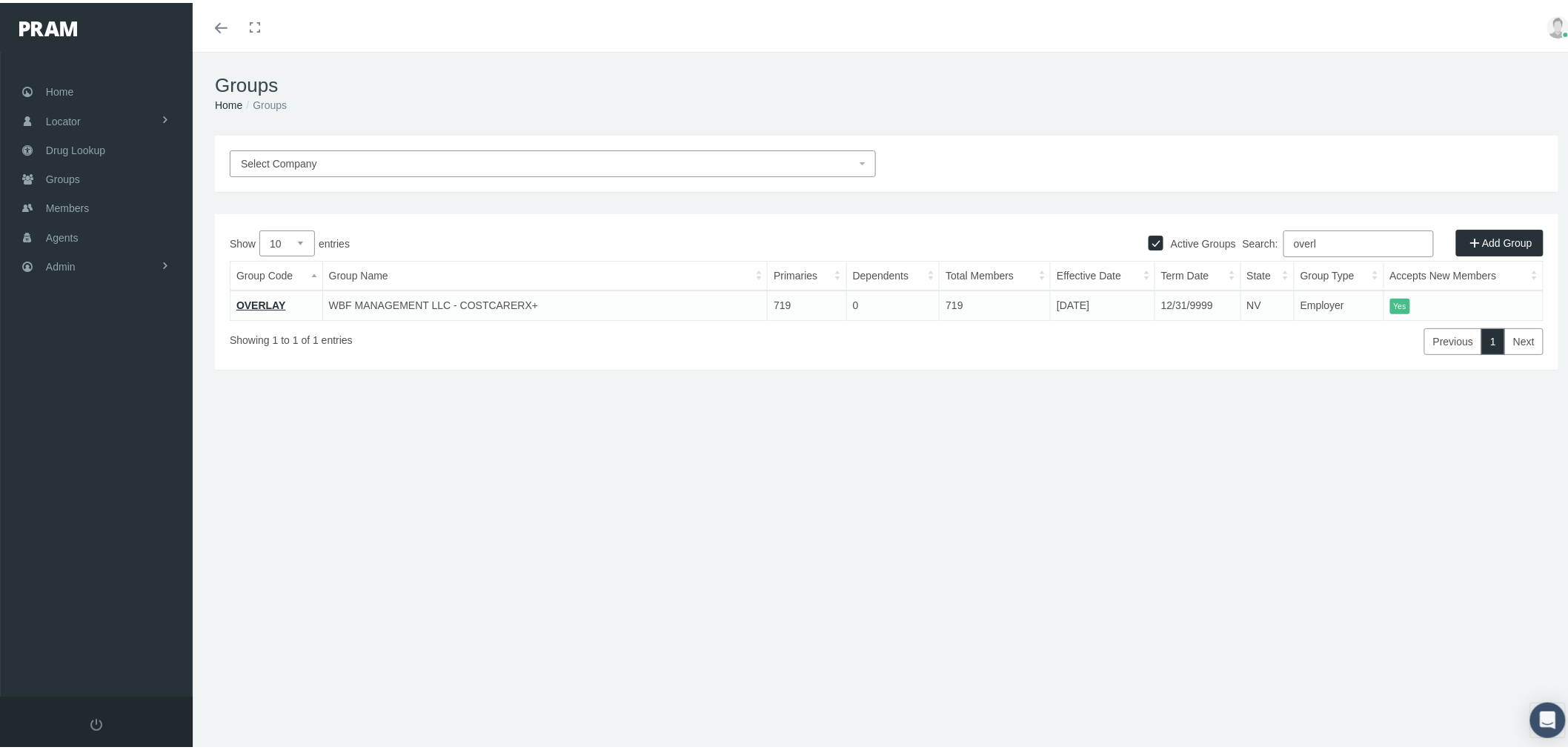
type input "overl"
